Goal: Check status: Check status

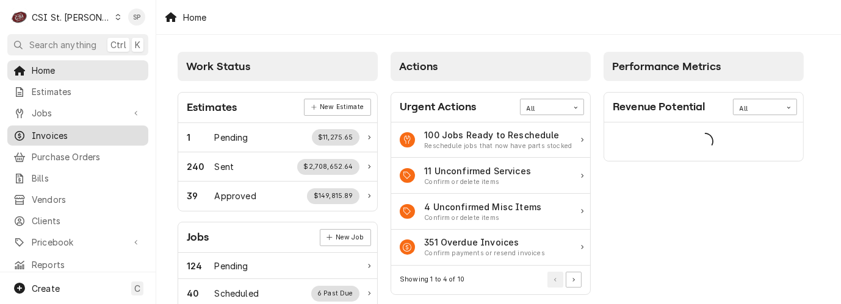
click at [88, 135] on span "Invoices" at bounding box center [87, 135] width 110 height 13
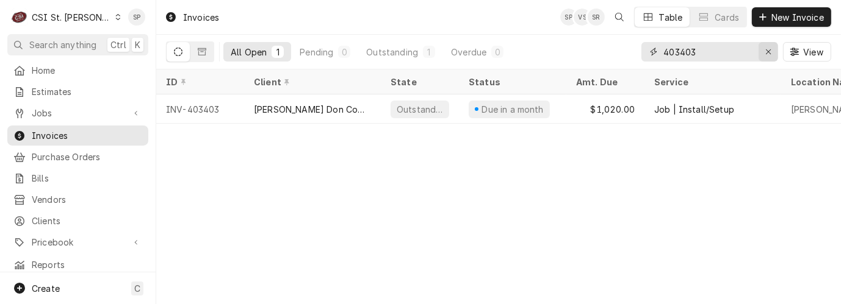
click at [766, 49] on icon "Erase input" at bounding box center [768, 51] width 5 height 5
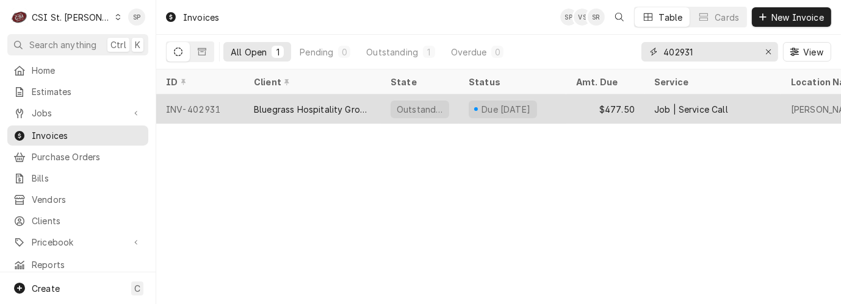
type input "402931"
click at [190, 109] on div "INV-402931" at bounding box center [200, 109] width 88 height 29
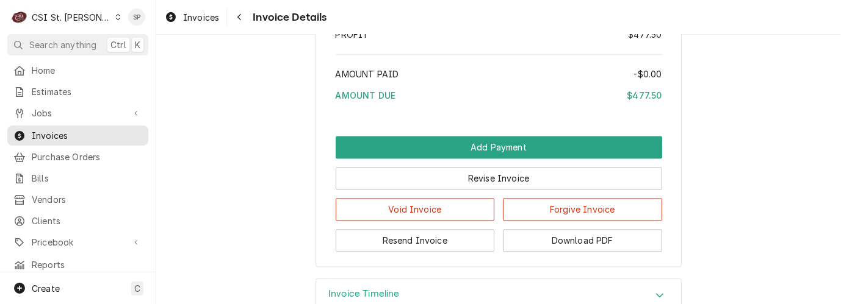
scroll to position [2174, 0]
